Goal: Task Accomplishment & Management: Use online tool/utility

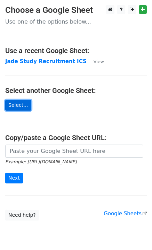
click at [18, 106] on link "Select..." at bounding box center [18, 105] width 26 height 11
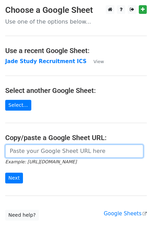
click at [36, 154] on input "url" at bounding box center [74, 151] width 138 height 13
paste input "[URL][DOMAIN_NAME]"
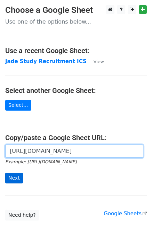
type input "[URL][DOMAIN_NAME]"
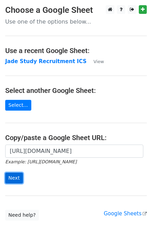
click at [16, 175] on input "Next" at bounding box center [14, 178] width 18 height 11
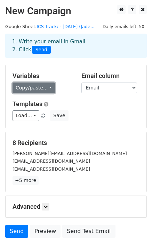
click at [31, 87] on link "Copy/paste..." at bounding box center [33, 88] width 42 height 11
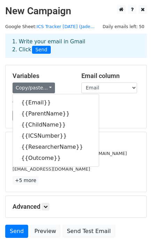
click at [68, 77] on h5 "Variables" at bounding box center [41, 76] width 58 height 8
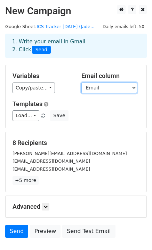
click at [113, 86] on select "Email ParentName ChildName ICSNumber ResearcherName Outcome" at bounding box center [108, 88] width 55 height 11
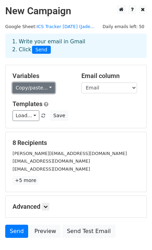
click at [42, 87] on link "Copy/paste..." at bounding box center [33, 88] width 42 height 11
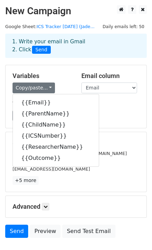
click at [67, 75] on h5 "Variables" at bounding box center [41, 76] width 58 height 8
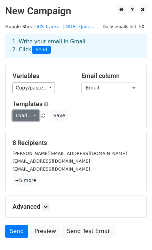
click at [28, 116] on link "Load..." at bounding box center [25, 115] width 27 height 11
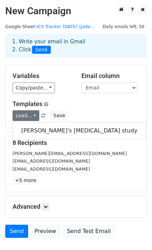
click at [63, 103] on h5 "Templates" at bounding box center [75, 104] width 127 height 8
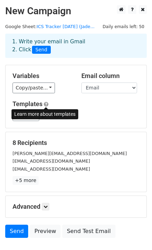
click at [46, 103] on span at bounding box center [46, 104] width 5 height 5
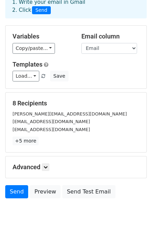
scroll to position [47, 0]
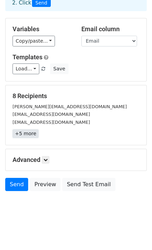
click at [31, 133] on link "+5 more" at bounding box center [25, 133] width 26 height 9
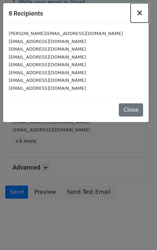
click at [142, 17] on span "×" at bounding box center [139, 13] width 7 height 10
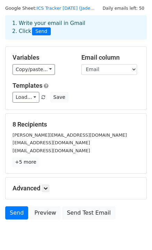
scroll to position [18, 0]
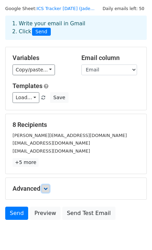
click at [48, 187] on icon at bounding box center [45, 189] width 4 height 4
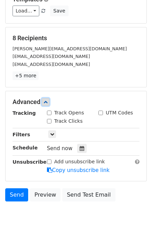
scroll to position [113, 0]
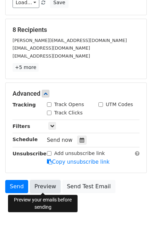
click at [51, 191] on link "Preview" at bounding box center [45, 186] width 31 height 13
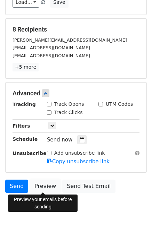
scroll to position [115, 0]
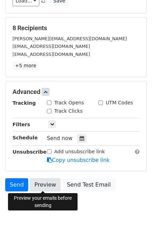
click at [45, 183] on link "Preview" at bounding box center [45, 184] width 31 height 13
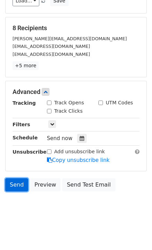
click at [16, 183] on link "Send" at bounding box center [16, 184] width 23 height 13
